Goal: Entertainment & Leisure: Consume media (video, audio)

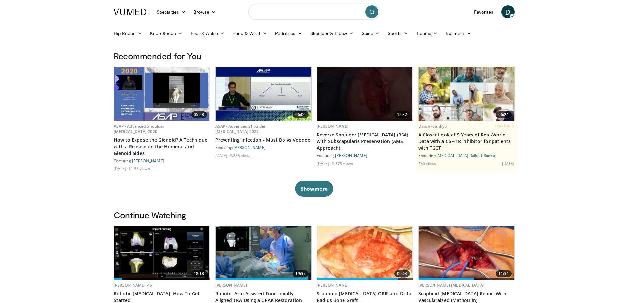
click at [285, 10] on input "Search topics, interventions" at bounding box center [314, 12] width 132 height 16
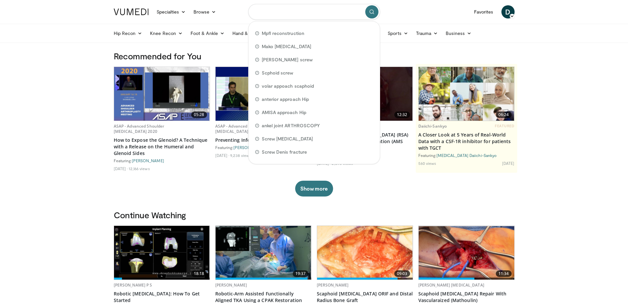
scroll to position [33, 0]
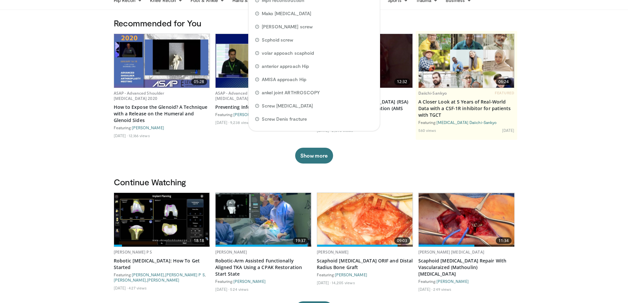
click at [269, 215] on img at bounding box center [264, 220] width 96 height 54
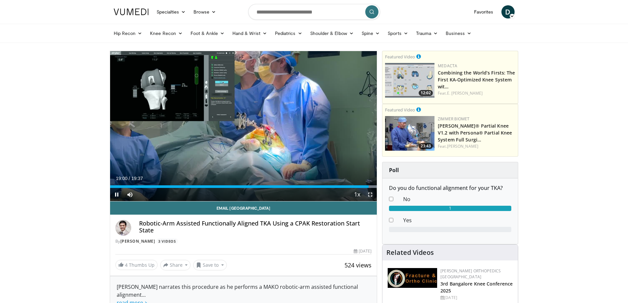
click at [370, 194] on span "Video Player" at bounding box center [370, 194] width 13 height 13
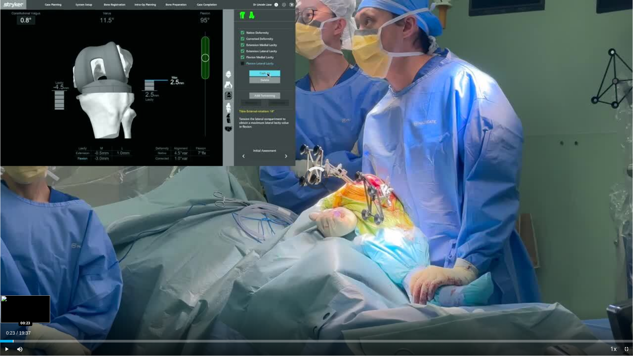
click at [13, 303] on div "Progress Bar" at bounding box center [13, 341] width 1 height 3
click at [6, 303] on span "Video Player" at bounding box center [6, 349] width 13 height 13
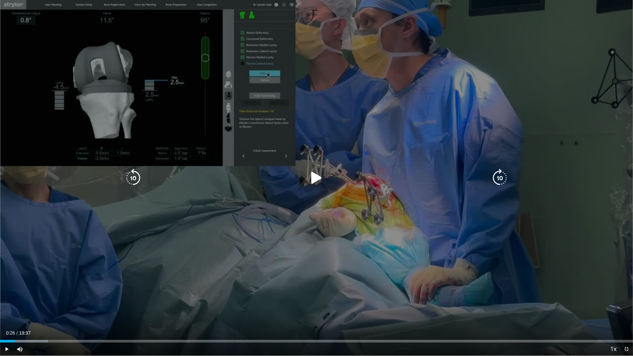
click at [319, 177] on icon "Video Player" at bounding box center [316, 178] width 18 height 18
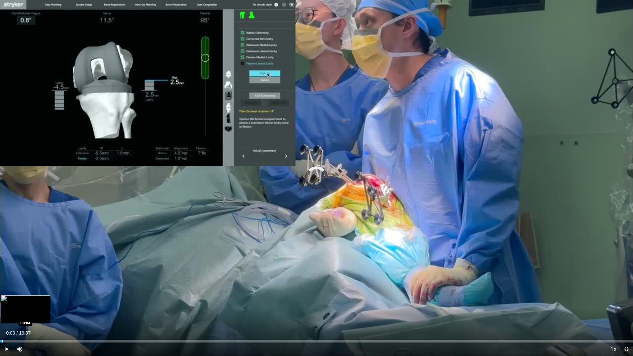
click at [2, 303] on div "Loaded : 0.00% 00:03 00:04" at bounding box center [316, 341] width 633 height 3
click at [19, 303] on div "Loaded : 5.05% 00:12 00:35" at bounding box center [316, 339] width 633 height 6
click at [29, 303] on div "Loaded : 8.42% 00:53 00:53" at bounding box center [316, 339] width 633 height 6
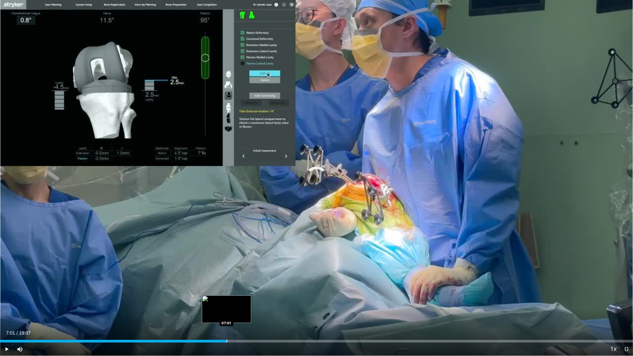
click at [227, 303] on div "Progress Bar" at bounding box center [227, 341] width 1 height 3
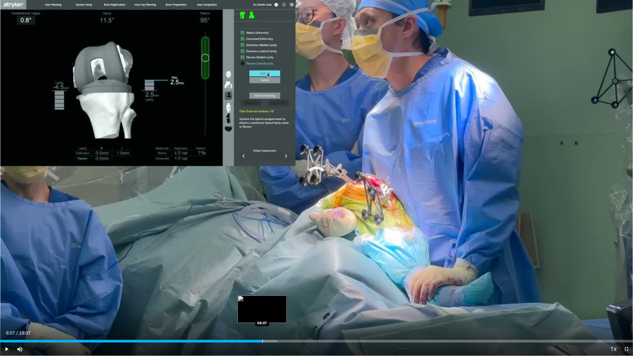
click at [262, 303] on div "Progress Bar" at bounding box center [262, 341] width 1 height 3
click at [280, 303] on div "Progress Bar" at bounding box center [266, 341] width 39 height 3
click at [289, 303] on div "Progress Bar" at bounding box center [289, 341] width 1 height 3
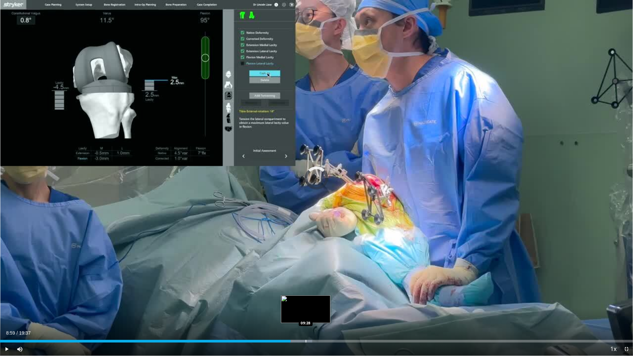
click at [306, 303] on div "Progress Bar" at bounding box center [306, 341] width 1 height 3
click at [306, 303] on div "Progress Bar" at bounding box center [305, 341] width 1 height 3
click at [6, 303] on span "Video Player" at bounding box center [6, 349] width 13 height 13
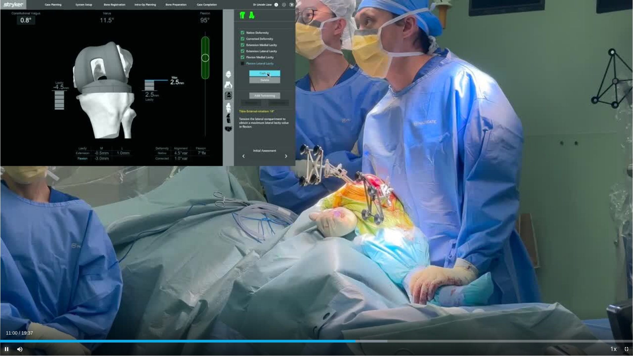
click at [5, 303] on span "Video Player" at bounding box center [6, 349] width 13 height 13
click at [6, 303] on span "Video Player" at bounding box center [6, 349] width 13 height 13
click at [403, 303] on div "Loaded : 66.55% 12:03 12:30" at bounding box center [316, 339] width 633 height 6
click at [414, 303] on div "Progress Bar" at bounding box center [414, 341] width 1 height 3
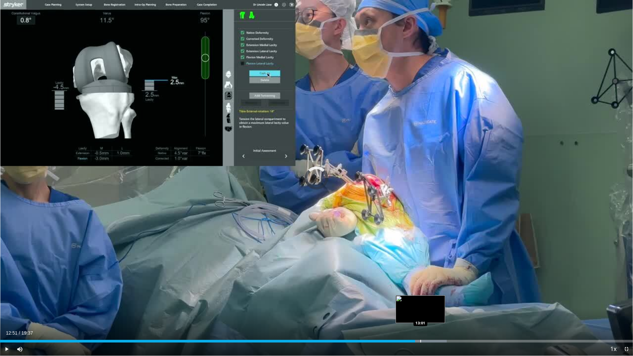
click at [420, 303] on div "Progress Bar" at bounding box center [420, 341] width 1 height 3
click at [433, 303] on div "Loaded : 71.60% 13:03 13:25" at bounding box center [316, 339] width 633 height 6
click at [444, 303] on div "Loaded : 73.96% 13:46 13:46" at bounding box center [316, 339] width 633 height 6
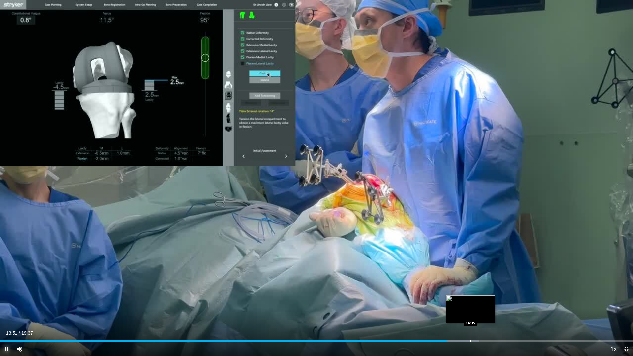
click at [471, 303] on div "Progress Bar" at bounding box center [471, 341] width 1 height 3
click at [487, 303] on div "Progress Bar" at bounding box center [487, 341] width 1 height 3
click at [481, 303] on div "Progress Bar" at bounding box center [481, 341] width 1 height 3
click at [476, 303] on div "14:57" at bounding box center [241, 341] width 482 height 3
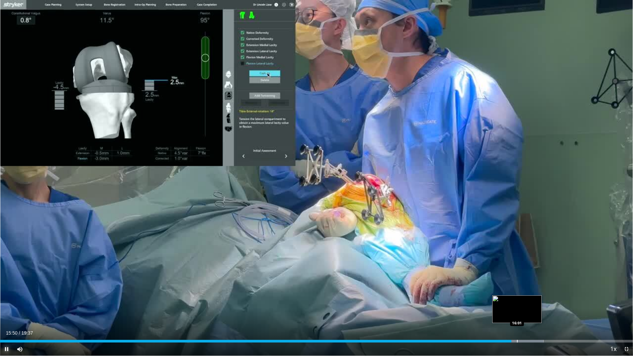
click at [517, 303] on div "Progress Bar" at bounding box center [517, 341] width 1 height 3
click at [527, 303] on div "Progress Bar" at bounding box center [527, 341] width 1 height 3
click at [535, 303] on div "Progress Bar" at bounding box center [535, 341] width 1 height 3
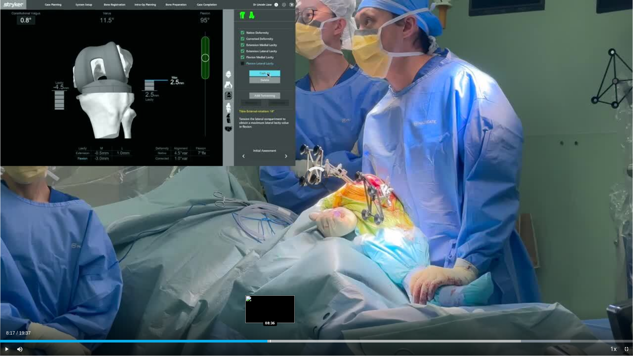
click at [267, 303] on div "Loaded : 90.11% 08:17 08:36" at bounding box center [316, 339] width 633 height 6
click at [273, 303] on div "Progress Bar" at bounding box center [273, 341] width 1 height 3
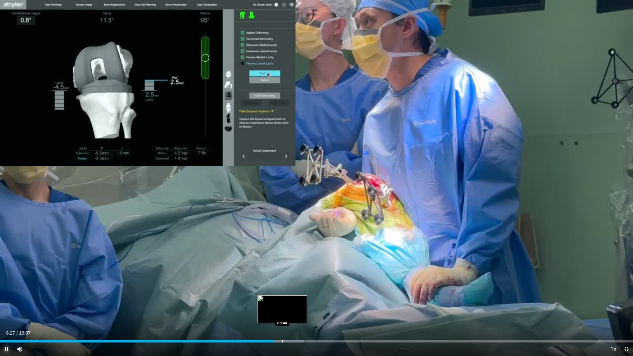
click at [283, 303] on div "Loaded : 48.01% 08:28 08:44" at bounding box center [316, 341] width 633 height 3
click at [291, 303] on div "Progress Bar" at bounding box center [291, 341] width 1 height 3
click at [301, 303] on div "Progress Bar" at bounding box center [301, 341] width 1 height 3
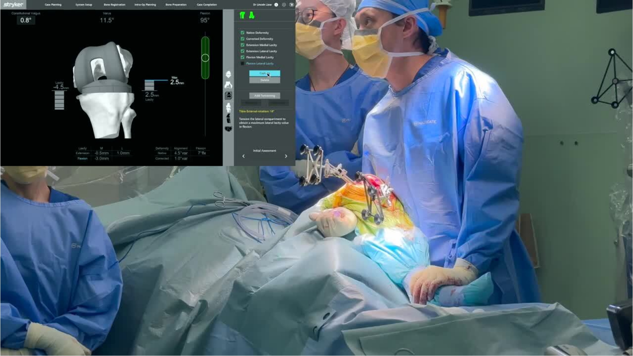
click at [312, 303] on video-js "**********" at bounding box center [316, 178] width 633 height 356
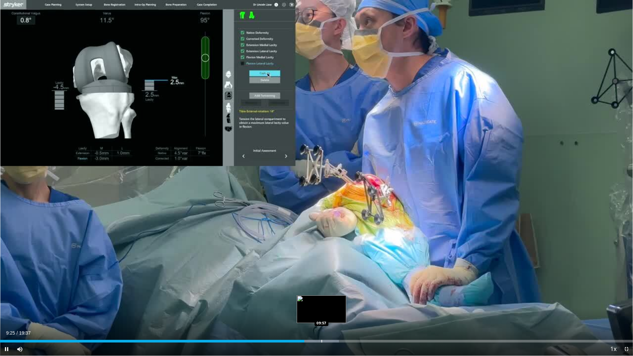
click at [321, 303] on div "Progress Bar" at bounding box center [321, 341] width 1 height 3
click at [324, 303] on div "Progress Bar" at bounding box center [324, 341] width 1 height 3
click at [331, 303] on div "Progress Bar" at bounding box center [331, 341] width 1 height 3
click at [338, 303] on div "Current Time 10:17 / Duration 19:37 Pause Skip Backward Skip Forward Mute 23% L…" at bounding box center [316, 349] width 633 height 13
click at [342, 303] on div "Progress Bar" at bounding box center [342, 341] width 1 height 3
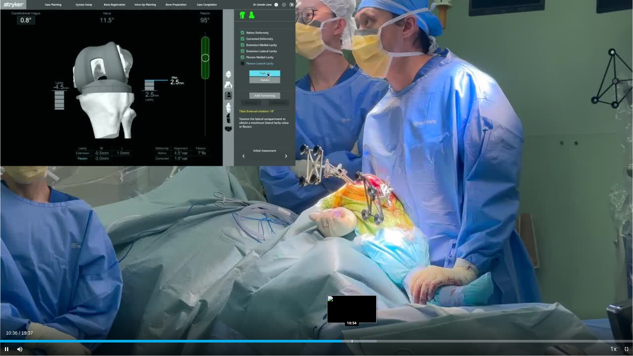
click at [352, 303] on div "Progress Bar" at bounding box center [352, 341] width 1 height 3
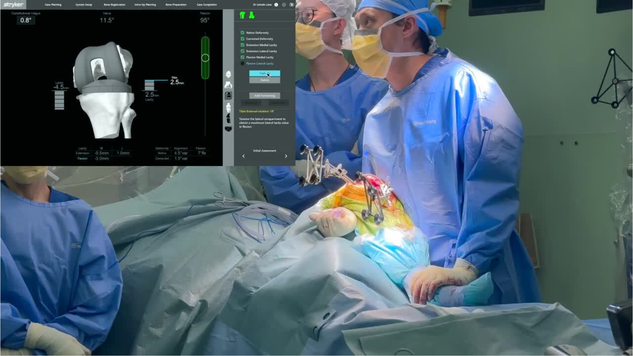
click at [364, 303] on div "10 seconds Tap to unmute" at bounding box center [316, 178] width 633 height 356
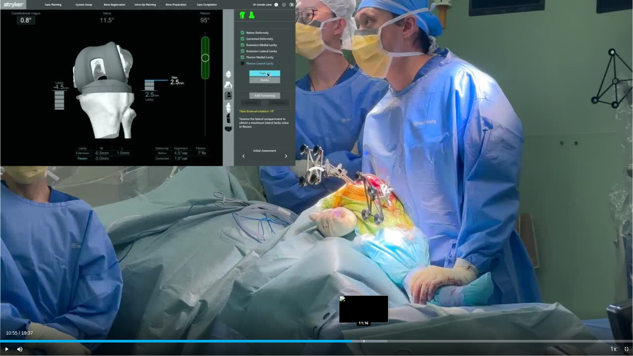
click at [364, 303] on div "Progress Bar" at bounding box center [364, 341] width 1 height 3
click at [373, 303] on div "Progress Bar" at bounding box center [372, 341] width 1 height 3
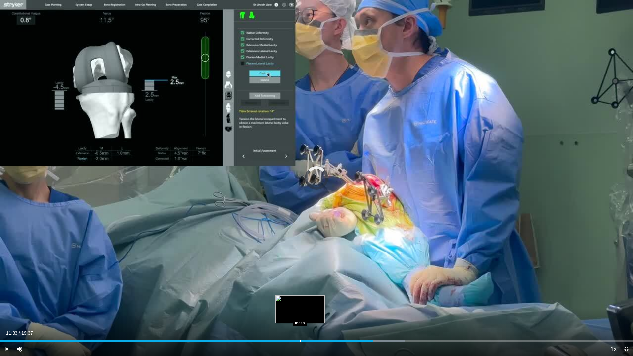
click at [300, 303] on div "Loaded : 64.02% 11:33 09:18" at bounding box center [316, 339] width 633 height 6
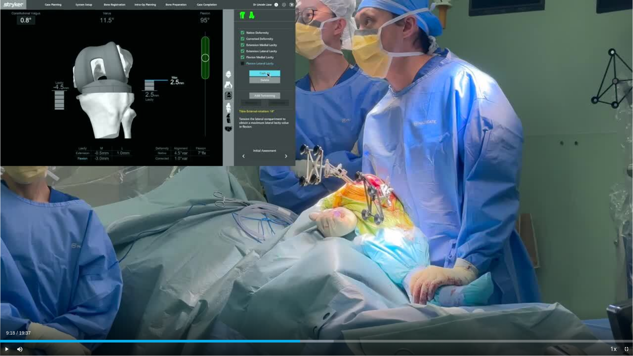
click at [7, 303] on span "Video Player" at bounding box center [6, 349] width 13 height 13
click at [307, 303] on div "Loaded : 53.07% 09:23 09:30" at bounding box center [316, 341] width 633 height 3
click at [311, 303] on div "Progress Bar" at bounding box center [310, 341] width 1 height 3
click at [343, 303] on div "Progress Bar" at bounding box center [343, 341] width 1 height 3
click at [418, 303] on div "Progress Bar" at bounding box center [418, 341] width 1 height 3
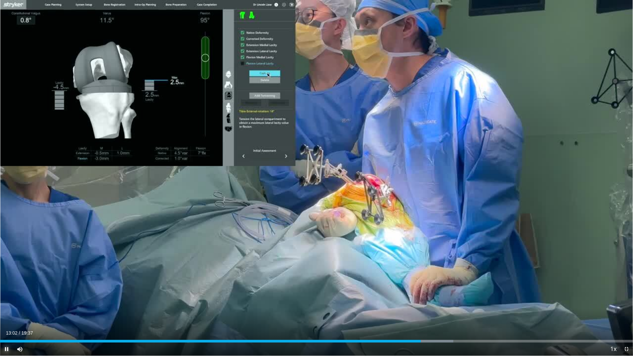
click at [5, 303] on span "Video Player" at bounding box center [6, 349] width 13 height 13
click at [628, 303] on span "Video Player" at bounding box center [626, 349] width 13 height 13
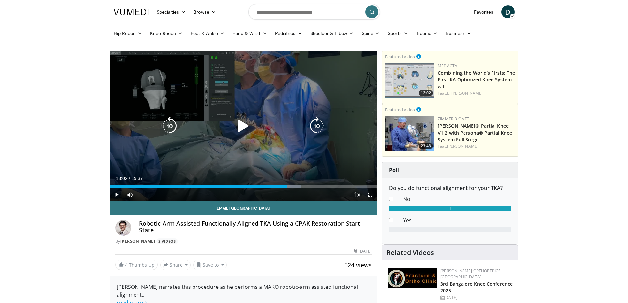
click at [244, 124] on icon "Video Player" at bounding box center [243, 126] width 18 height 18
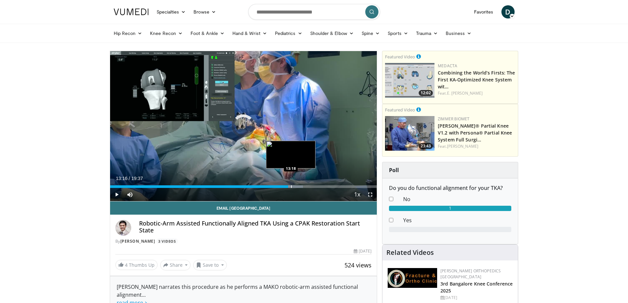
click at [291, 187] on div "Progress Bar" at bounding box center [291, 186] width 1 height 3
click at [294, 186] on div "Progress Bar" at bounding box center [294, 186] width 1 height 3
click at [296, 187] on div "Progress Bar" at bounding box center [296, 186] width 1 height 3
click at [299, 186] on div "Progress Bar" at bounding box center [299, 186] width 1 height 3
click at [302, 187] on div "Progress Bar" at bounding box center [301, 186] width 1 height 3
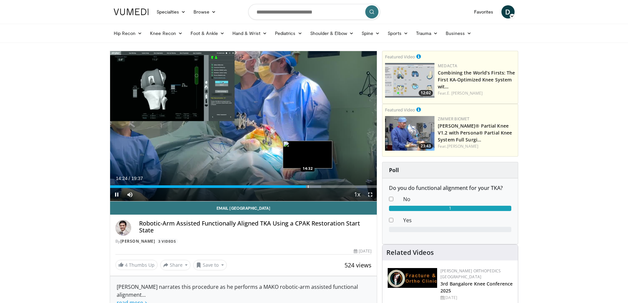
click at [308, 185] on div "Progress Bar" at bounding box center [308, 186] width 1 height 3
click at [310, 186] on video-js "**********" at bounding box center [243, 126] width 267 height 150
click at [314, 187] on div "Progress Bar" at bounding box center [314, 186] width 1 height 3
click at [312, 186] on div "Progress Bar" at bounding box center [312, 186] width 1 height 3
click at [309, 187] on div "Progress Bar" at bounding box center [309, 186] width 1 height 3
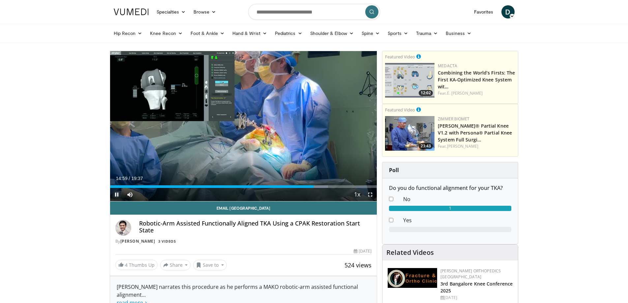
click at [117, 192] on span "Video Player" at bounding box center [116, 194] width 13 height 13
